Goal: Task Accomplishment & Management: Use online tool/utility

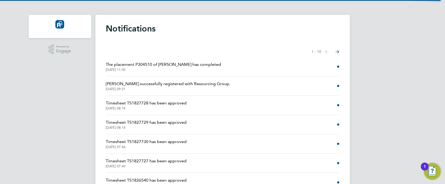
click at [74, 88] on div ".st0{fill:#C0C1C2;} Powered by Engage Notifications Showing items 1 - 10 items …" at bounding box center [222, 135] width 445 height 270
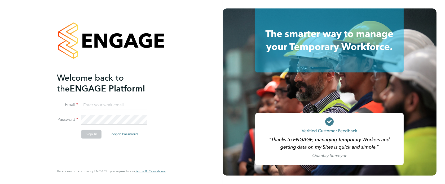
type input "Leanne.Rayner@setsquarerecruitment.com"
click at [89, 135] on button "Sign In" at bounding box center [91, 134] width 20 height 8
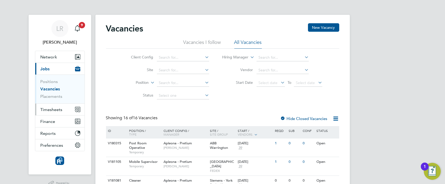
click at [56, 108] on span "Timesheets" at bounding box center [52, 109] width 22 height 5
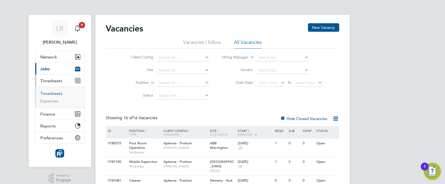
click at [49, 91] on link "Timesheets" at bounding box center [52, 93] width 22 height 5
